Goal: Find specific page/section: Find specific page/section

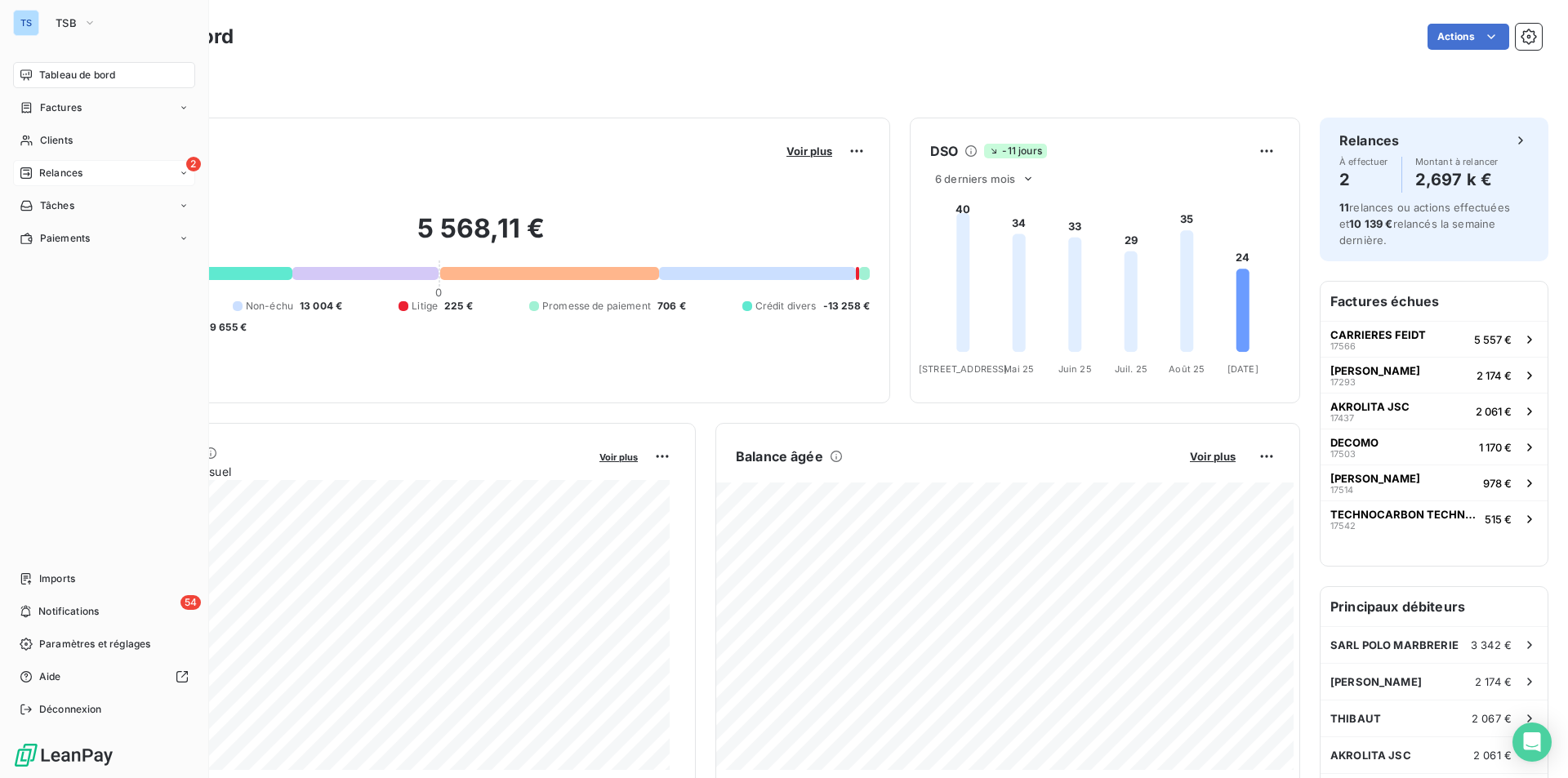
click at [51, 166] on span "Relances" at bounding box center [61, 173] width 43 height 15
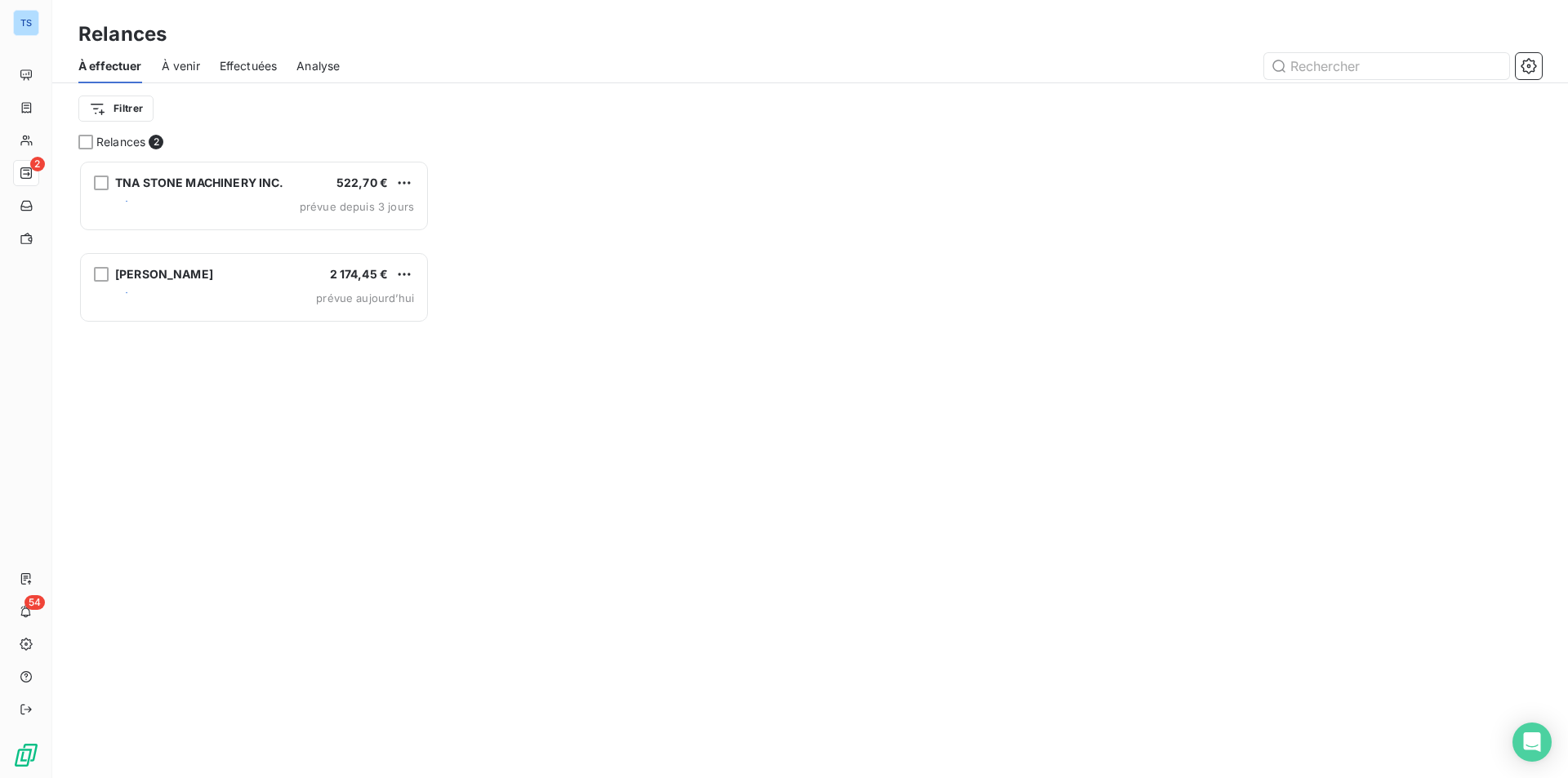
scroll to position [13, 13]
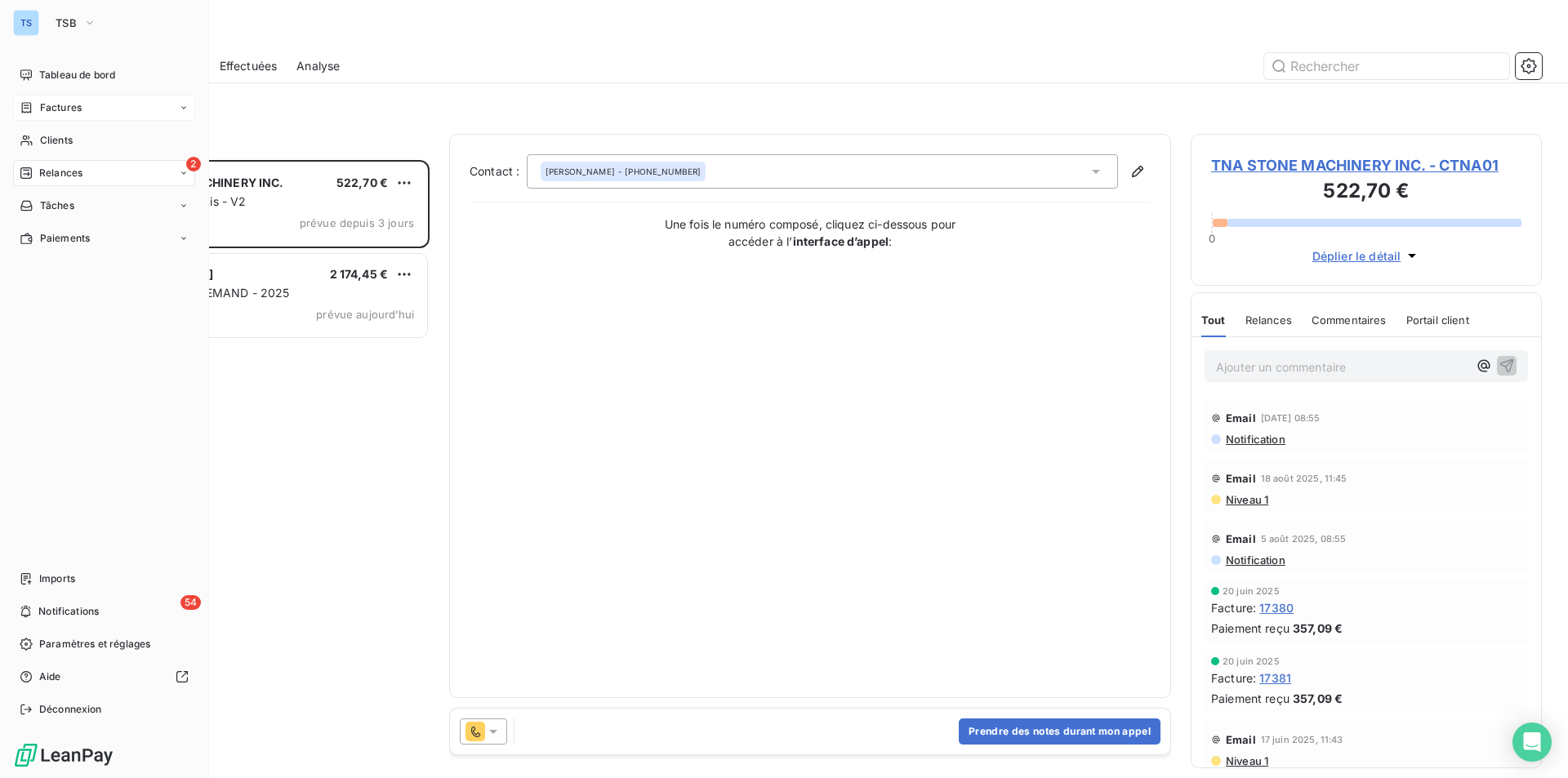
click at [81, 105] on span "Factures" at bounding box center [61, 107] width 41 height 15
click at [56, 100] on span "Factures" at bounding box center [61, 107] width 41 height 15
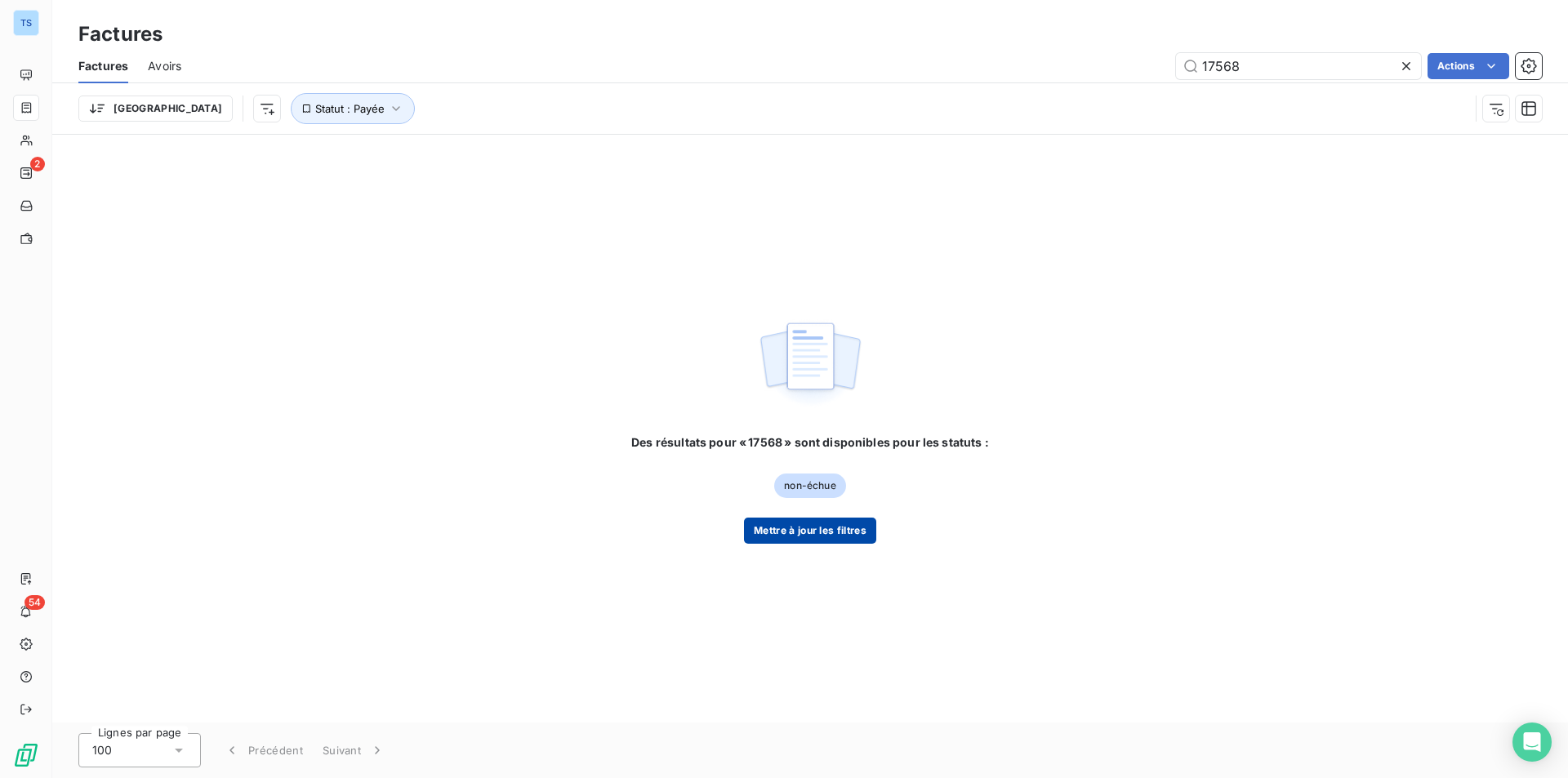
type input "17568"
click at [761, 524] on button "Mettre à jour les filtres" at bounding box center [810, 531] width 132 height 26
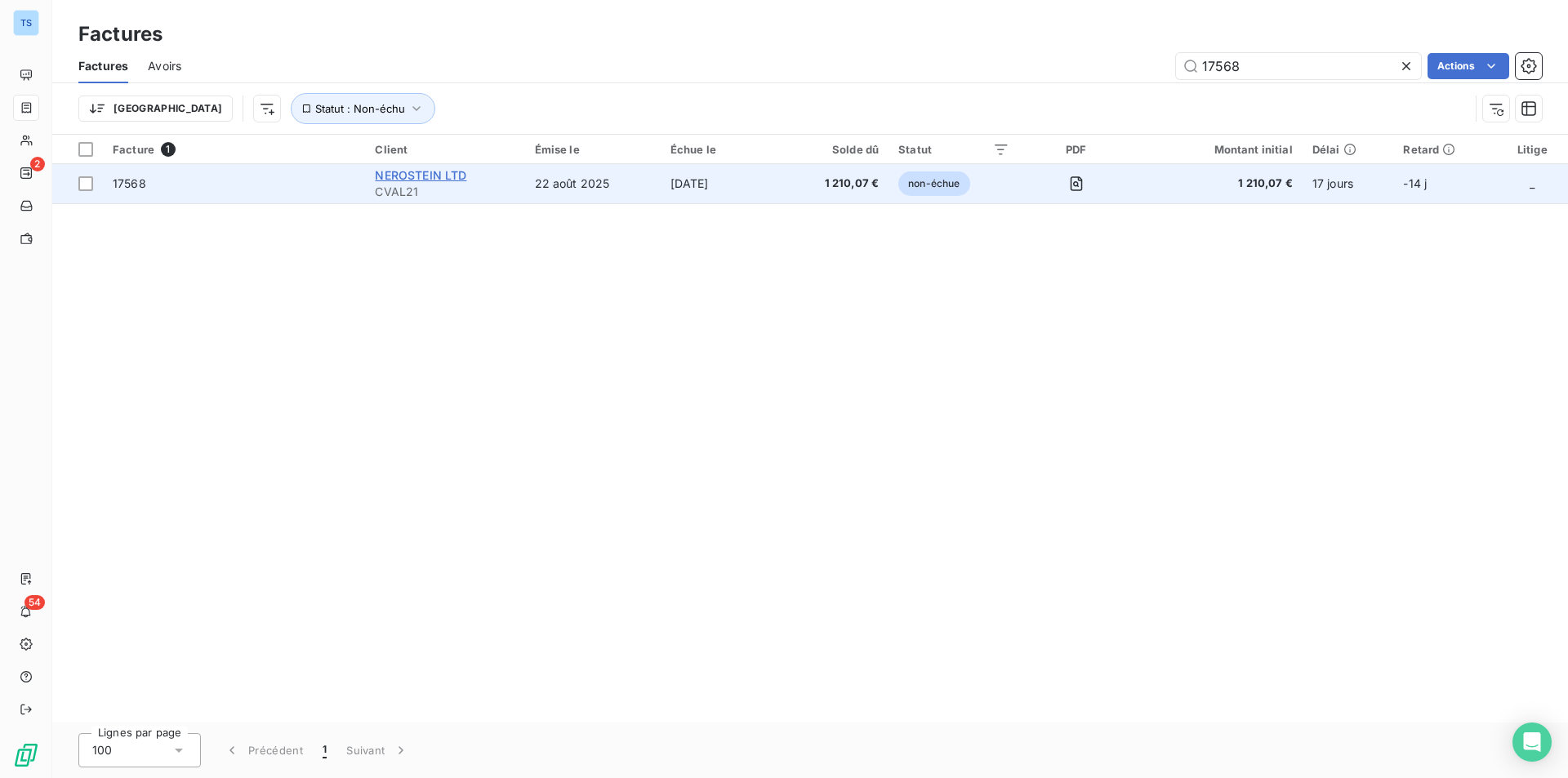
click at [415, 174] on span "NEROSTEIN LTD" at bounding box center [421, 175] width 92 height 14
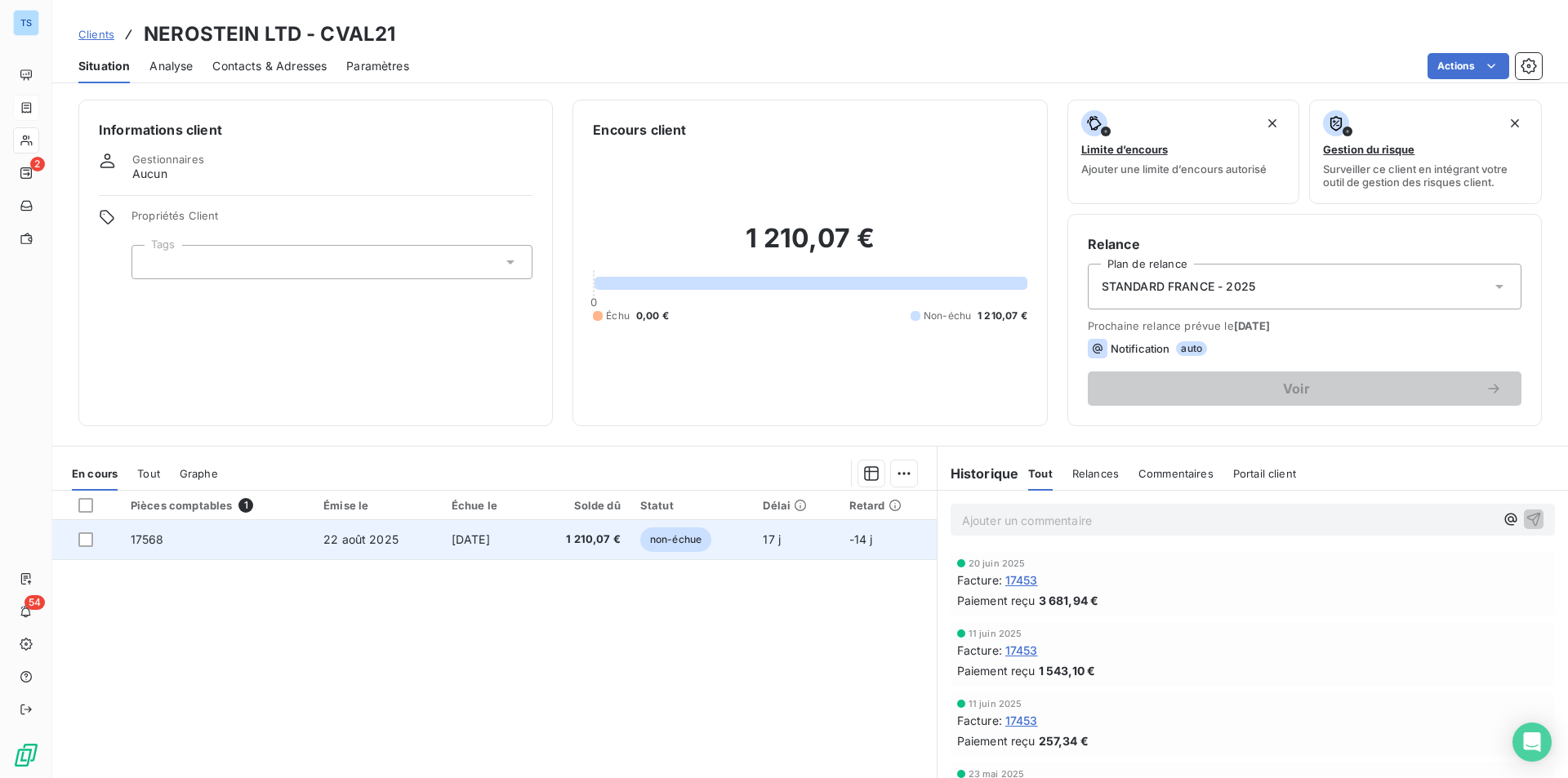
click at [243, 534] on td "17568" at bounding box center [218, 539] width 193 height 39
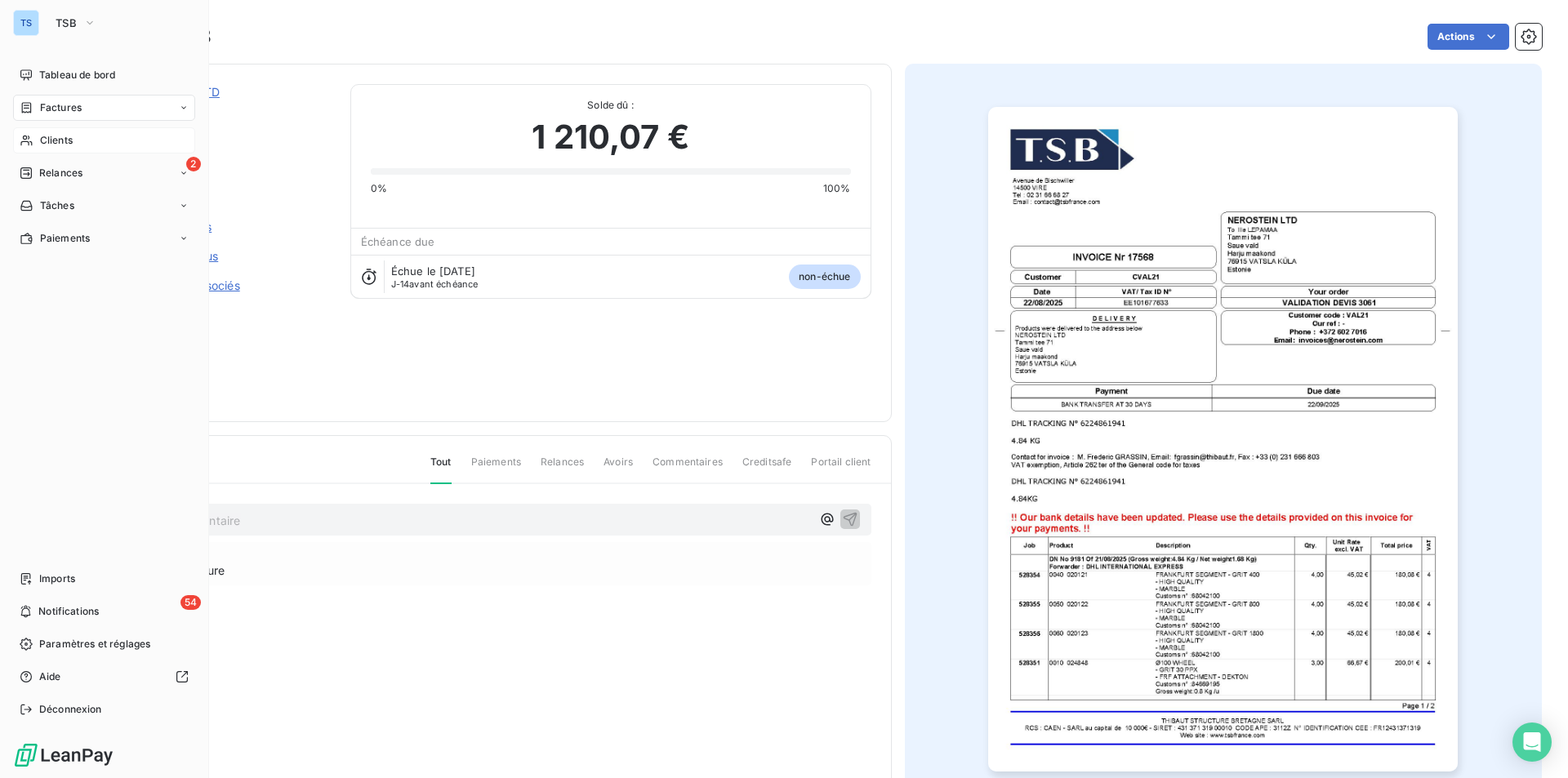
click at [60, 134] on span "Clients" at bounding box center [57, 141] width 33 height 15
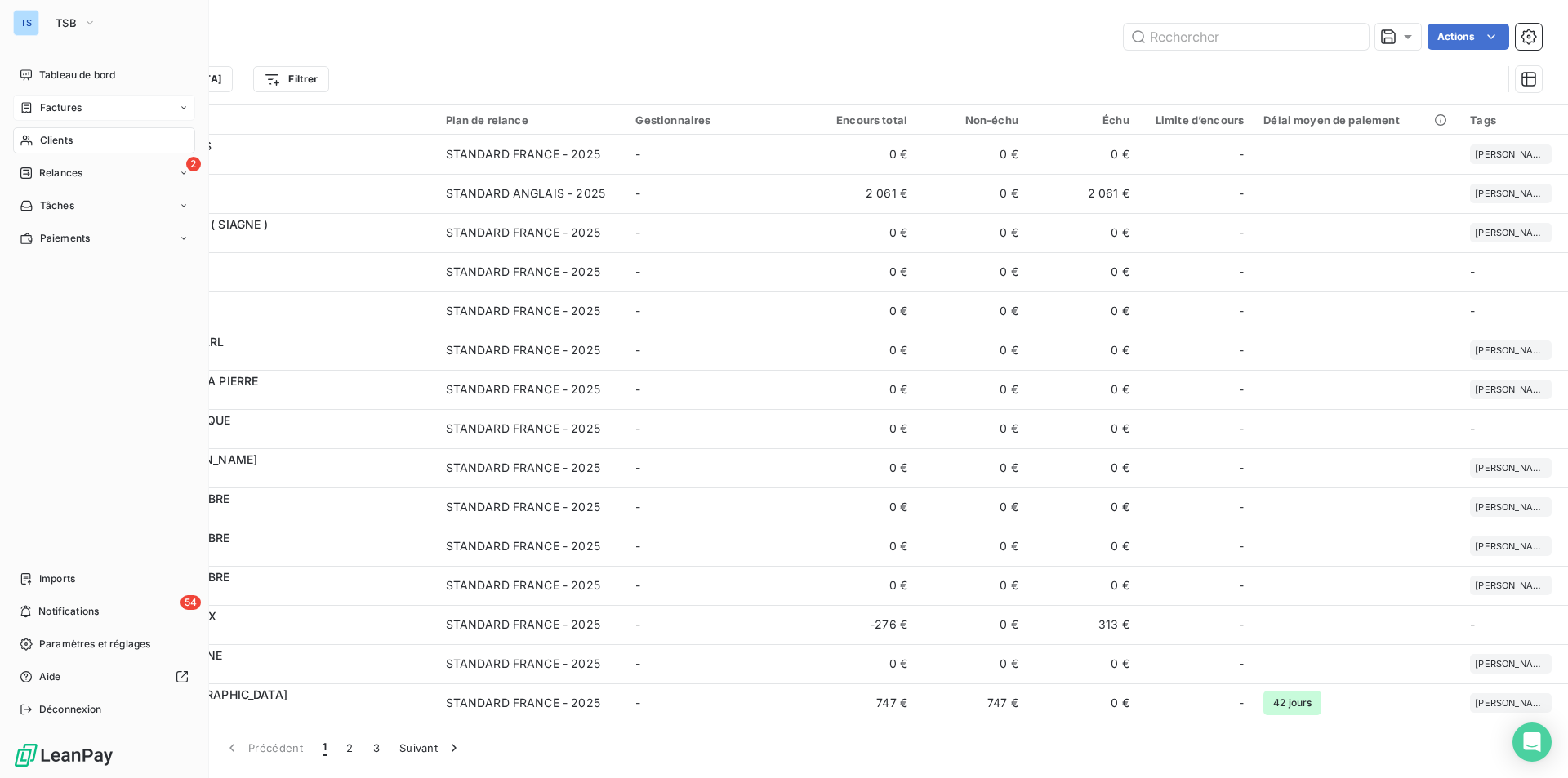
click at [62, 99] on div "Factures" at bounding box center [104, 107] width 182 height 26
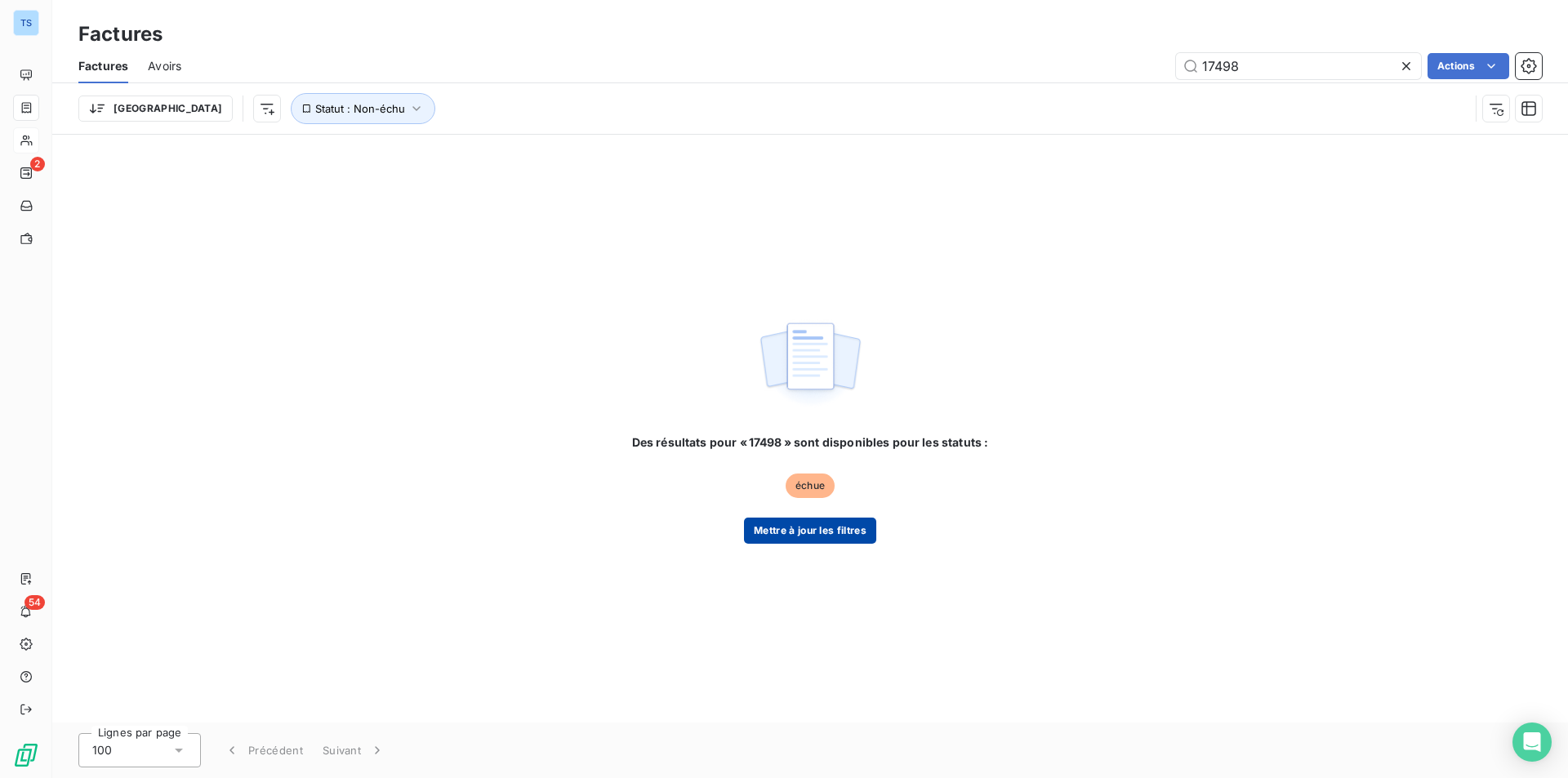
type input "17498"
click at [806, 525] on button "Mettre à jour les filtres" at bounding box center [810, 531] width 132 height 26
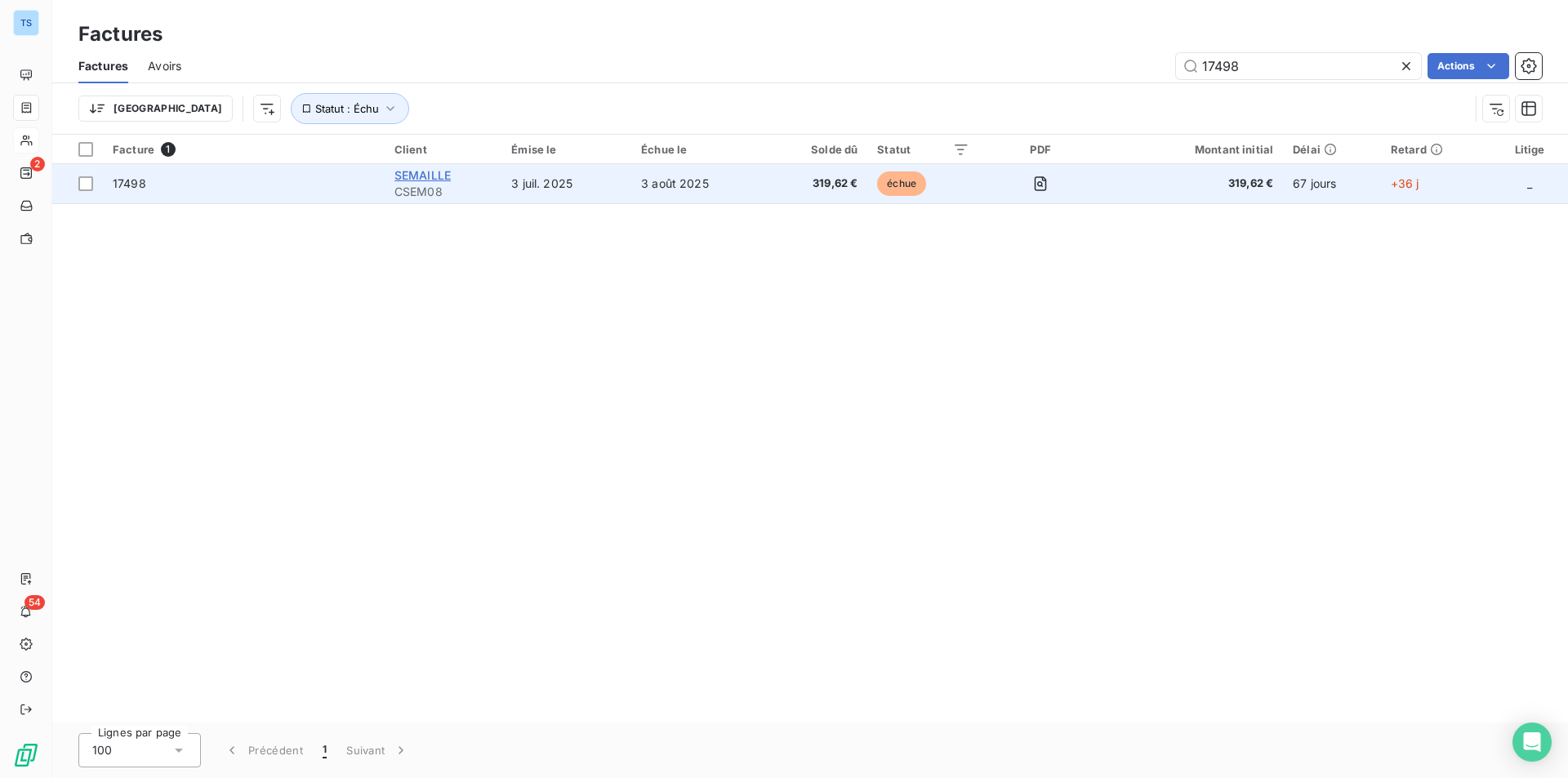
click at [423, 179] on span "SEMAILLE" at bounding box center [422, 175] width 56 height 14
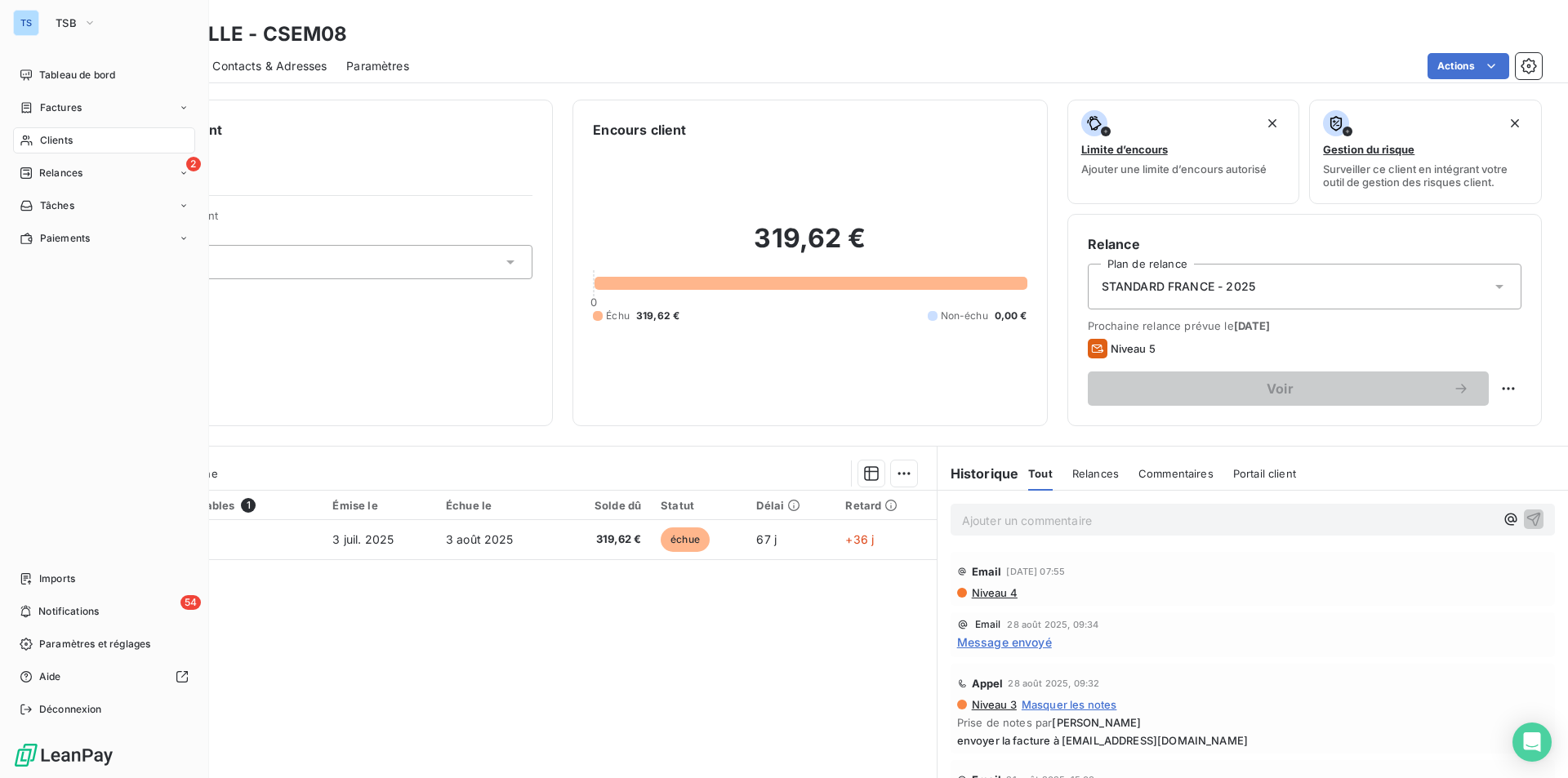
click at [56, 100] on span "Factures" at bounding box center [61, 107] width 41 height 15
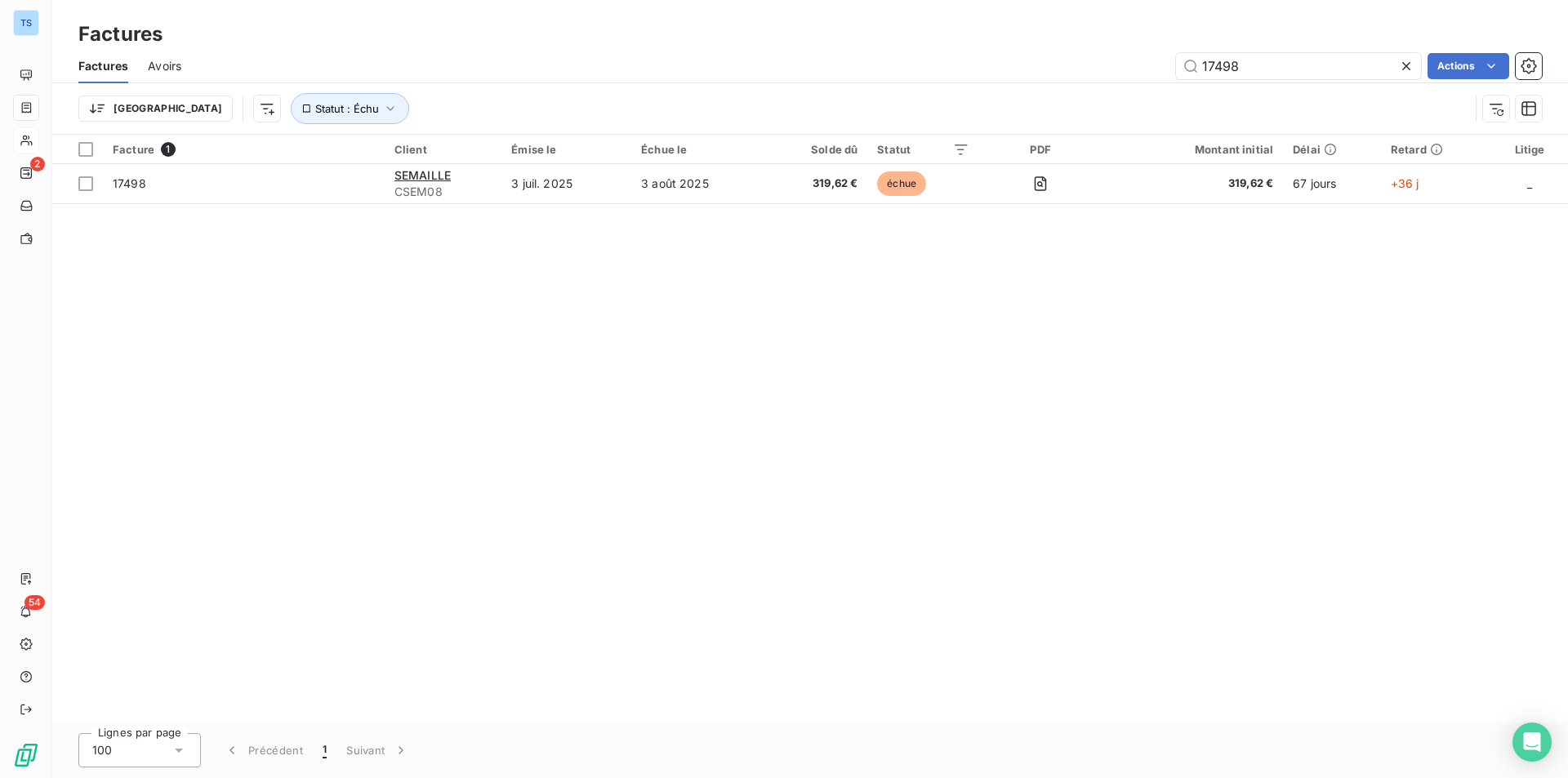
click at [1408, 62] on icon at bounding box center [1405, 66] width 8 height 8
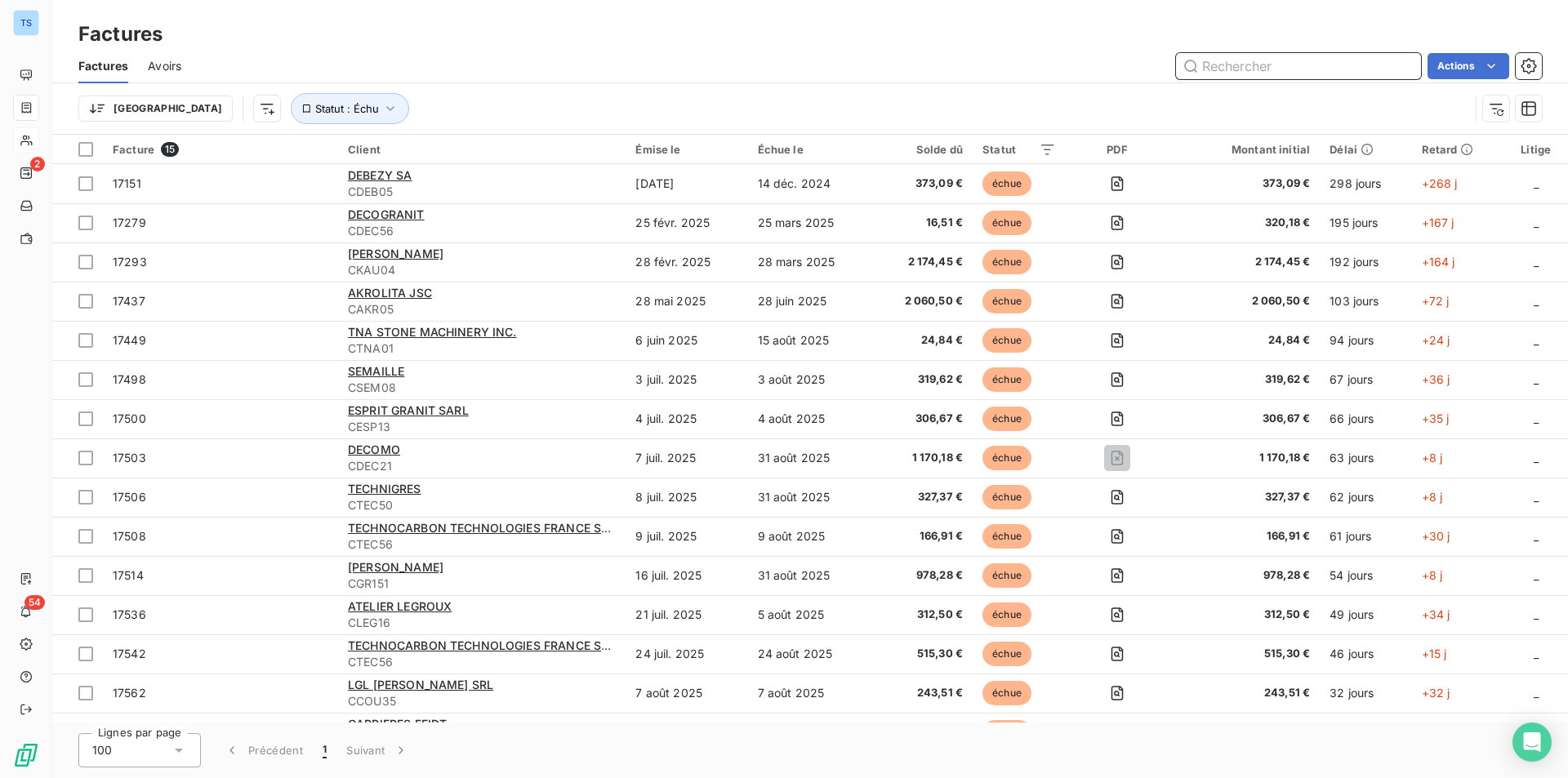
click at [1224, 62] on input "text" at bounding box center [1298, 66] width 245 height 26
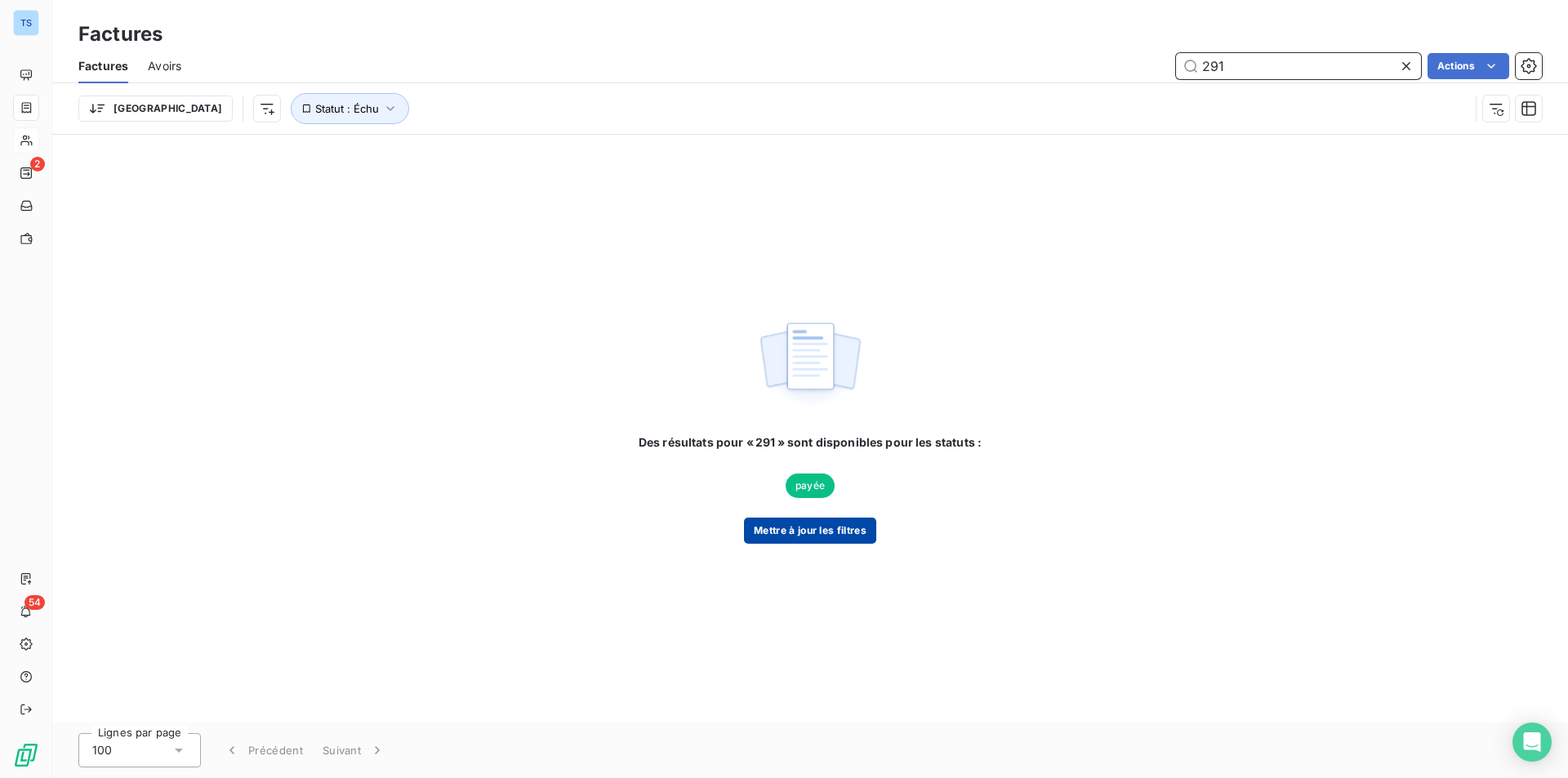
type input "291"
click at [813, 526] on button "Mettre à jour les filtres" at bounding box center [810, 531] width 132 height 26
